Goal: Task Accomplishment & Management: Use online tool/utility

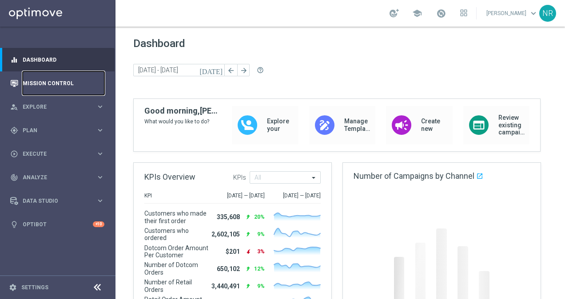
click at [67, 86] on link "Mission Control" at bounding box center [64, 84] width 82 height 24
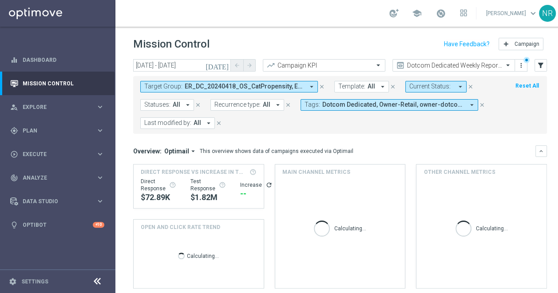
click at [323, 86] on icon "close" at bounding box center [322, 87] width 6 height 6
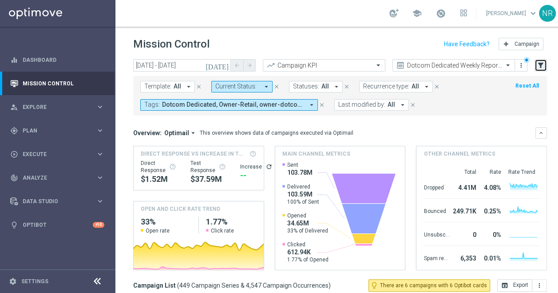
click at [538, 68] on icon "filter_alt" at bounding box center [541, 65] width 8 height 8
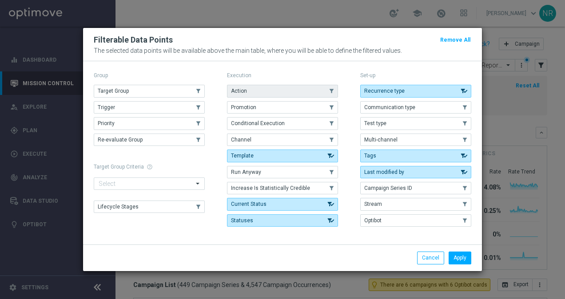
click at [242, 90] on span "Action" at bounding box center [239, 91] width 16 height 6
click at [463, 258] on button "Apply" at bounding box center [460, 258] width 23 height 12
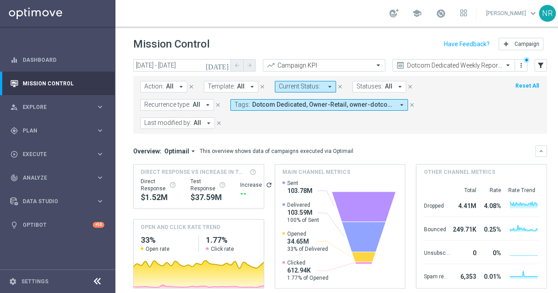
click at [156, 88] on span "Action:" at bounding box center [154, 87] width 20 height 8
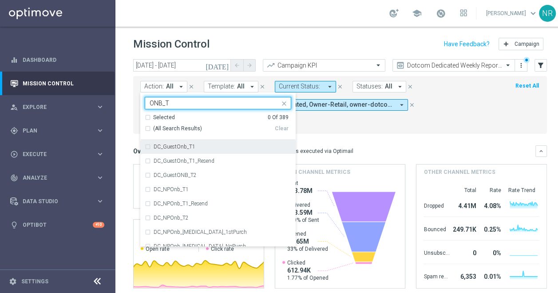
click at [184, 150] on div "DC_GuestOnb_T1" at bounding box center [218, 146] width 147 height 14
type input "ONB_T"
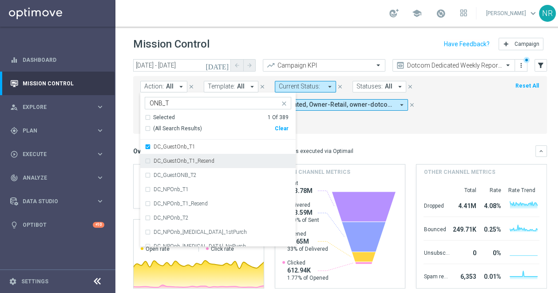
click at [170, 163] on label "DC_GuestOnb_T1_Resend" at bounding box center [184, 160] width 61 height 5
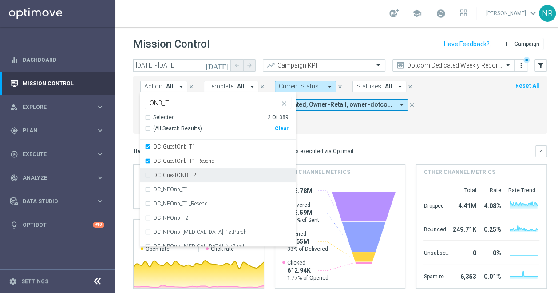
click at [166, 174] on label "DC_GuestONB_T2" at bounding box center [175, 174] width 43 height 5
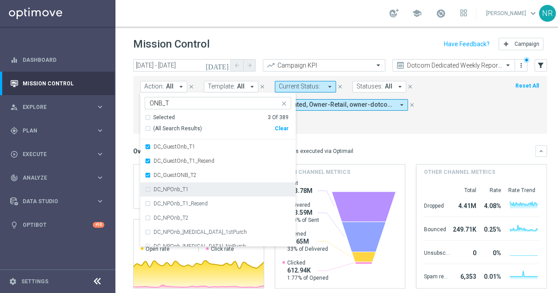
click at [165, 184] on div "DC_NPOnb_T1" at bounding box center [218, 189] width 147 height 14
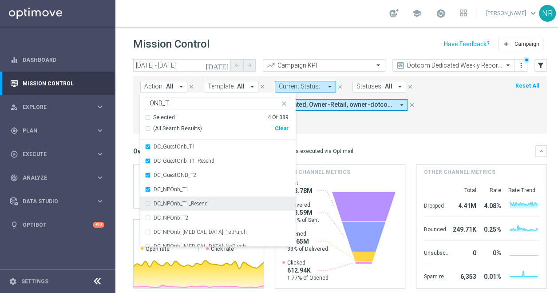
click at [161, 199] on div "DC_NPOnb_T1_Resend" at bounding box center [218, 203] width 147 height 14
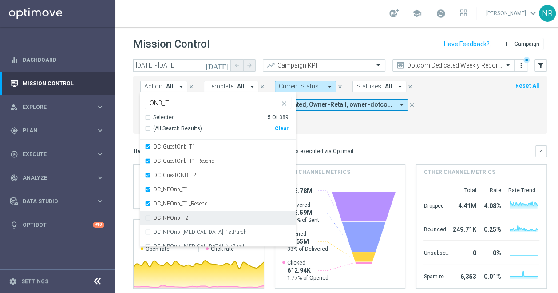
click at [163, 219] on label "DC_NPOnb_T2" at bounding box center [171, 217] width 35 height 5
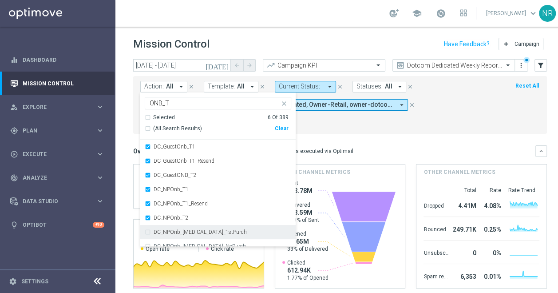
click at [163, 228] on div "DC_NPOnb_T3_1stPurch" at bounding box center [218, 232] width 147 height 14
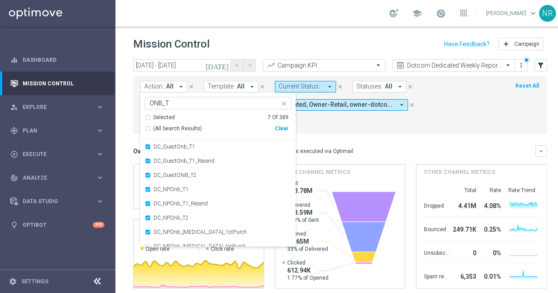
click at [163, 126] on span "(All Search Results)" at bounding box center [177, 129] width 49 height 8
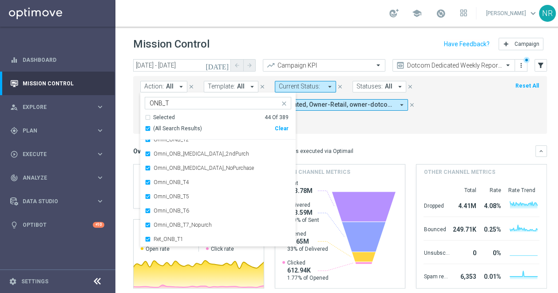
scroll to position [519, 0]
click at [409, 137] on mini-dashboard "Overview: Optimail arrow_drop_down This overview shows data of campaigns execut…" at bounding box center [340, 215] width 414 height 163
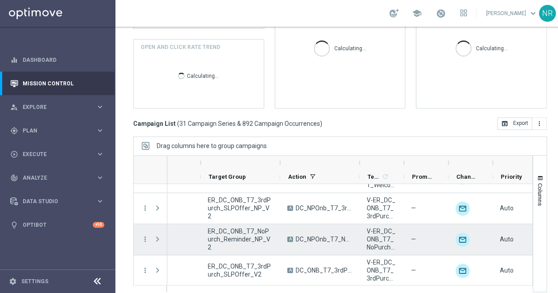
scroll to position [0, 135]
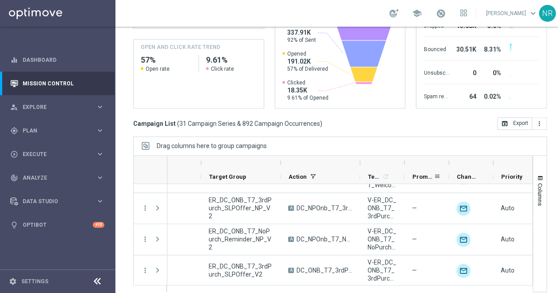
click at [424, 173] on span "Promotions" at bounding box center [423, 176] width 21 height 7
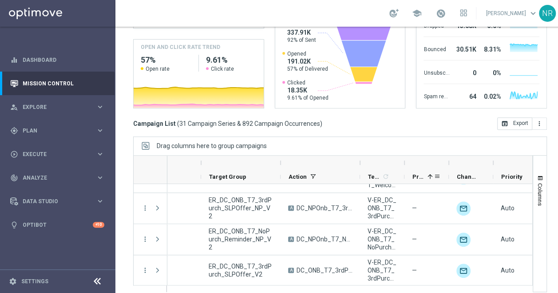
click at [424, 170] on div "Promotions 1" at bounding box center [423, 177] width 21 height 14
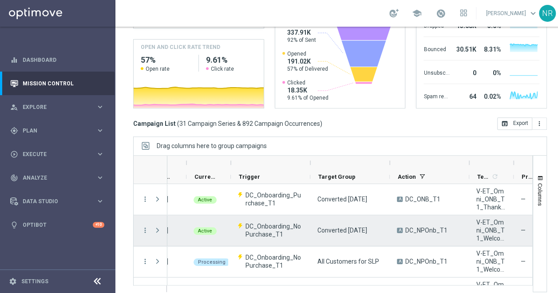
scroll to position [0, 0]
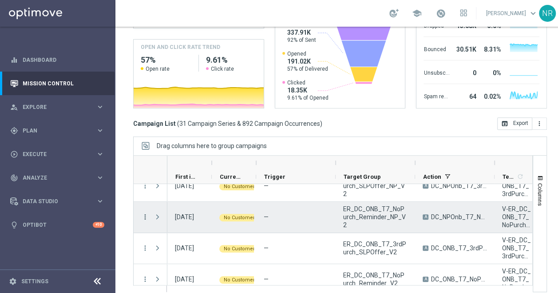
click at [144, 213] on icon "more_vert" at bounding box center [145, 217] width 8 height 8
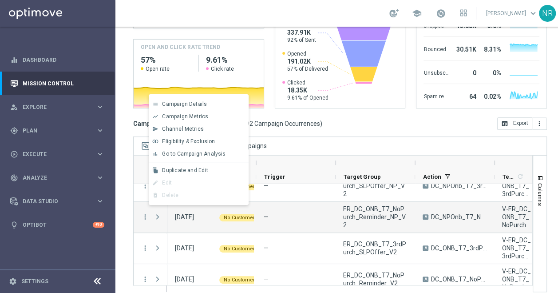
click at [121, 163] on div "Mission Control add Campaign today 17 Jul 2025 - 17 Aug 2025 arrow_back arrow_f…" at bounding box center [340, 160] width 450 height 266
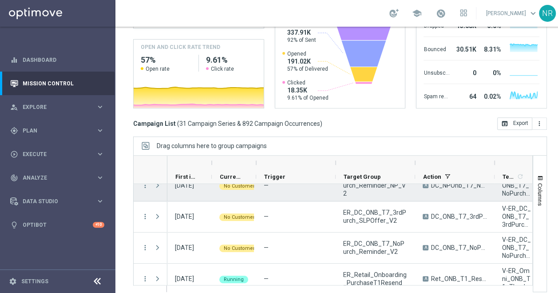
click at [158, 182] on span "Press SPACE to select this row." at bounding box center [158, 185] width 8 height 7
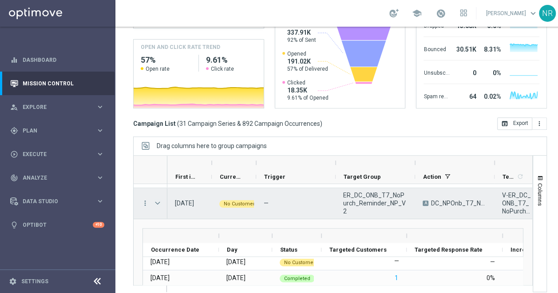
click at [159, 199] on span "Press SPACE to select this row." at bounding box center [158, 202] width 8 height 7
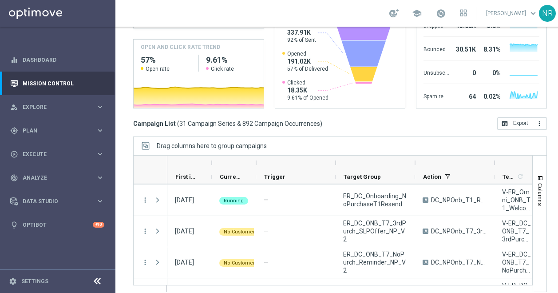
scroll to position [310, 0]
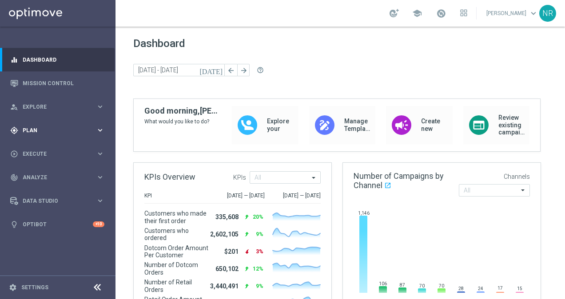
click at [66, 128] on span "Plan" at bounding box center [59, 130] width 73 height 5
click at [36, 192] on link "Streams" at bounding box center [57, 188] width 69 height 7
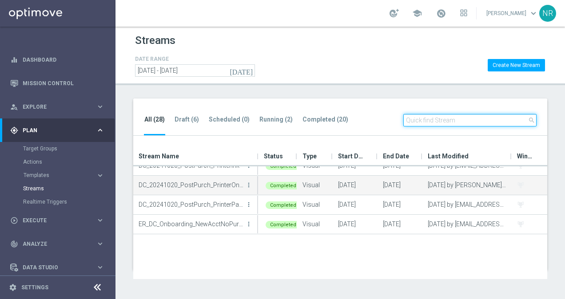
scroll to position [73, 0]
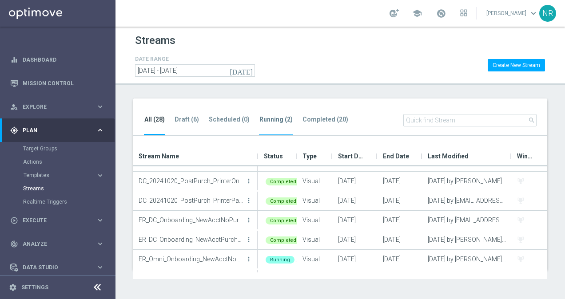
click at [267, 116] on tab-header "Running (2)" at bounding box center [275, 120] width 33 height 8
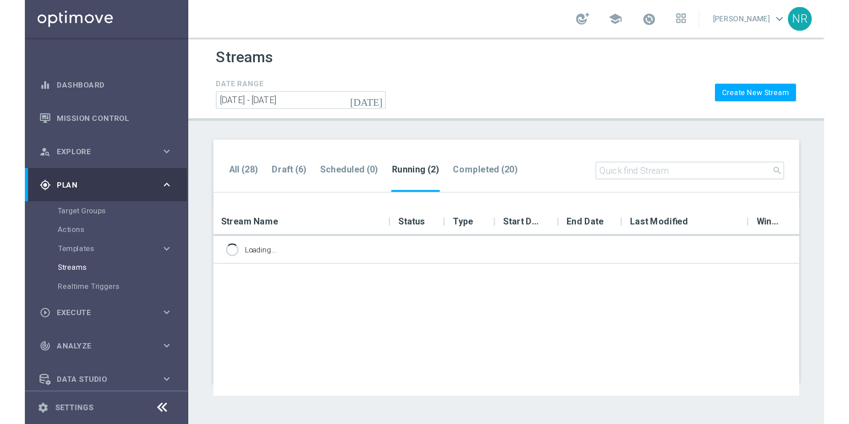
scroll to position [0, 0]
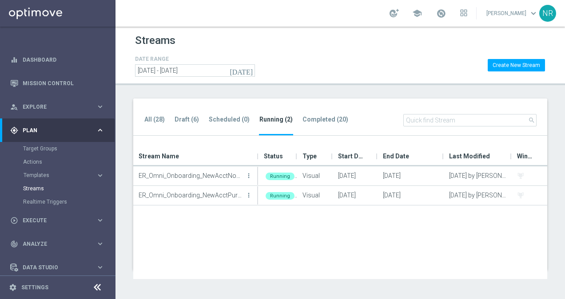
drag, startPoint x: 422, startPoint y: 151, endPoint x: 448, endPoint y: 150, distance: 25.8
click at [445, 150] on div at bounding box center [443, 157] width 4 height 20
click at [318, 58] on div "DATE RANGE today 20 Aug 2024 - 20 Aug 2026 Create New Stream" at bounding box center [340, 65] width 410 height 23
